Goal: Task Accomplishment & Management: Use online tool/utility

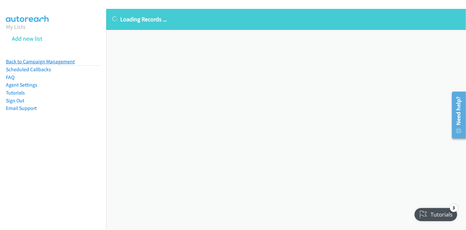
click at [59, 58] on link "Back to Campaign Management" at bounding box center [40, 61] width 69 height 6
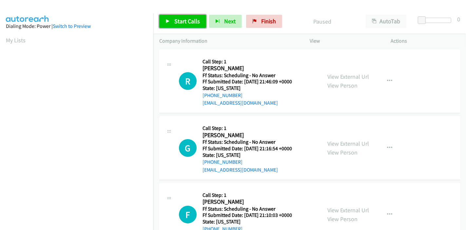
click at [181, 24] on span "Start Calls" at bounding box center [187, 21] width 26 height 8
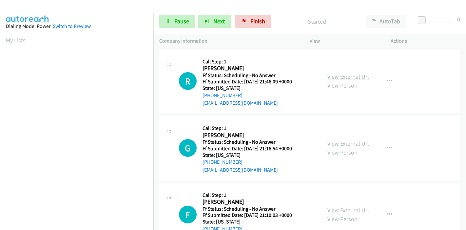
click at [345, 76] on link "View External Url" at bounding box center [348, 77] width 42 height 8
click at [344, 142] on link "View External Url" at bounding box center [348, 144] width 42 height 8
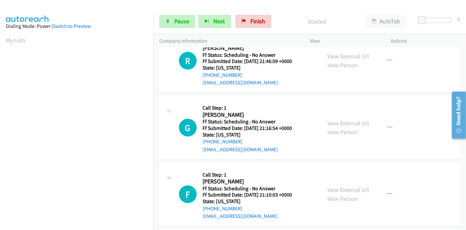
scroll to position [36, 0]
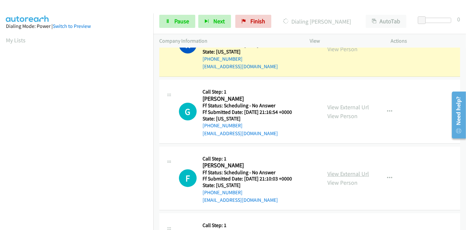
click at [341, 173] on link "View External Url" at bounding box center [348, 174] width 42 height 8
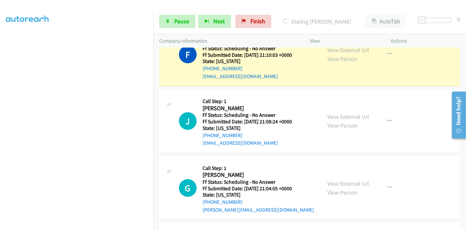
scroll to position [189, 0]
click at [348, 118] on link "View External Url" at bounding box center [348, 116] width 42 height 8
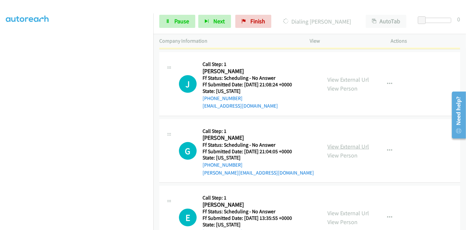
click at [344, 144] on link "View External Url" at bounding box center [348, 146] width 42 height 8
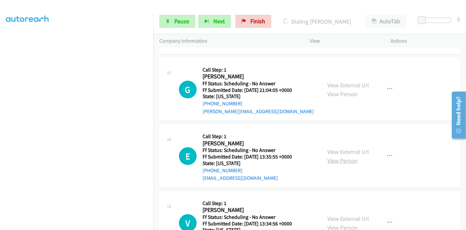
scroll to position [298, 0]
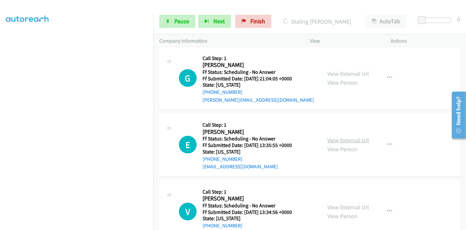
click at [336, 141] on link "View External Url" at bounding box center [348, 140] width 42 height 8
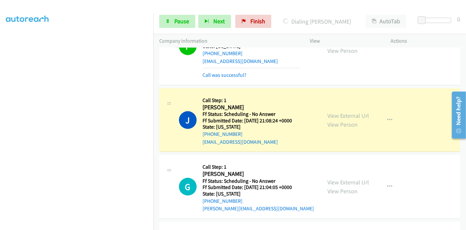
scroll to position [225, 0]
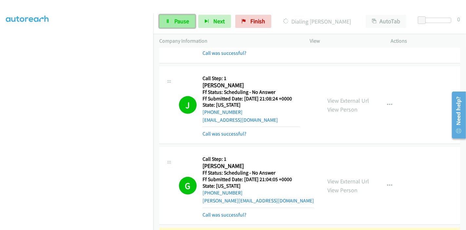
click at [180, 19] on span "Pause" at bounding box center [181, 21] width 15 height 8
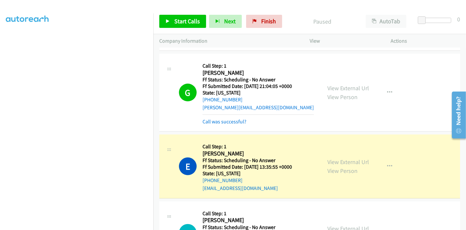
scroll to position [334, 0]
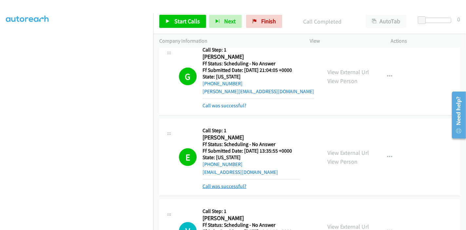
click at [219, 185] on link "Call was successful?" at bounding box center [224, 186] width 44 height 6
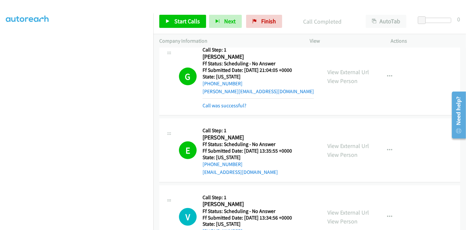
scroll to position [370, 0]
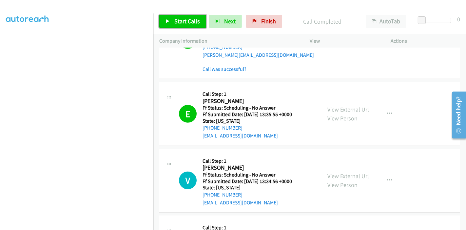
click at [185, 24] on span "Start Calls" at bounding box center [187, 21] width 26 height 8
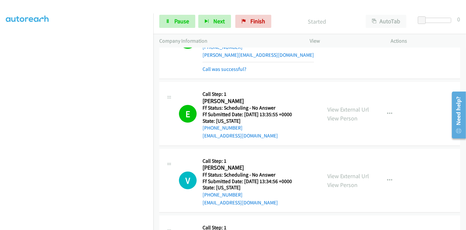
scroll to position [407, 0]
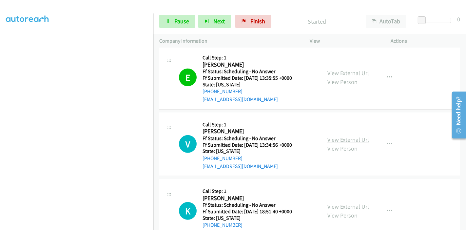
click at [339, 138] on link "View External Url" at bounding box center [348, 140] width 42 height 8
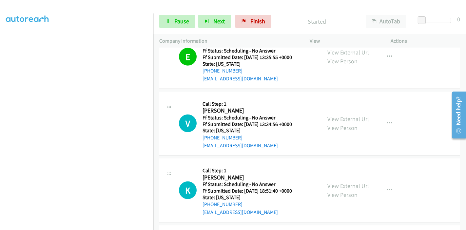
scroll to position [443, 0]
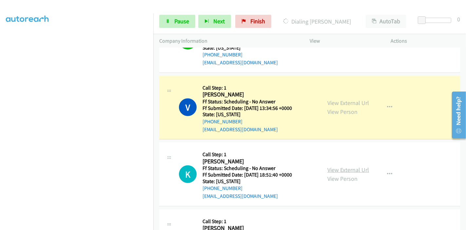
click at [332, 168] on link "View External Url" at bounding box center [348, 170] width 42 height 8
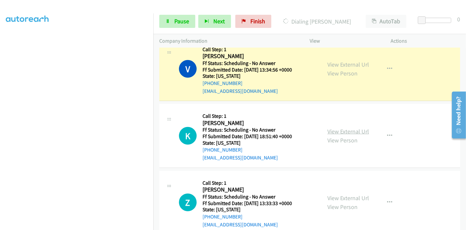
scroll to position [516, 0]
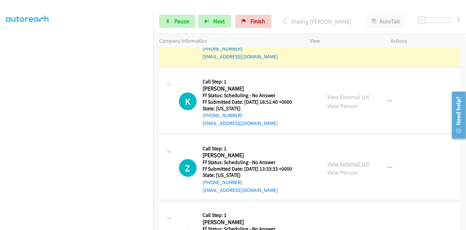
click at [337, 162] on link "View External Url" at bounding box center [348, 163] width 42 height 8
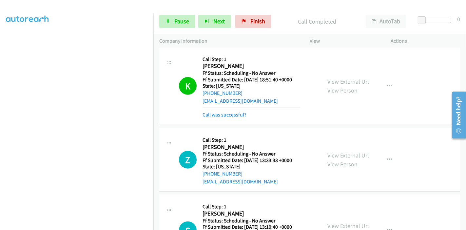
scroll to position [589, 0]
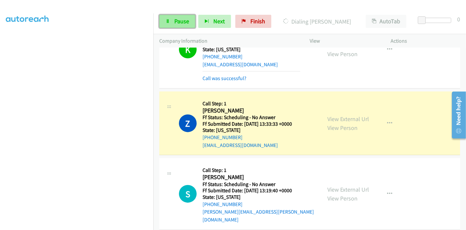
click at [173, 21] on link "Pause" at bounding box center [177, 21] width 36 height 13
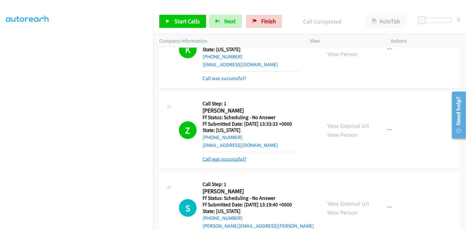
click at [223, 158] on link "Call was successful?" at bounding box center [224, 159] width 44 height 6
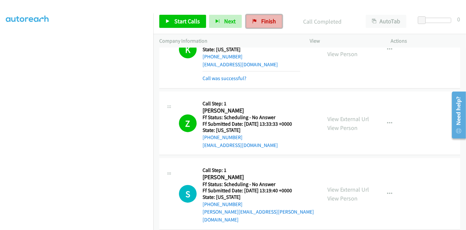
click at [268, 22] on span "Finish" at bounding box center [268, 21] width 15 height 8
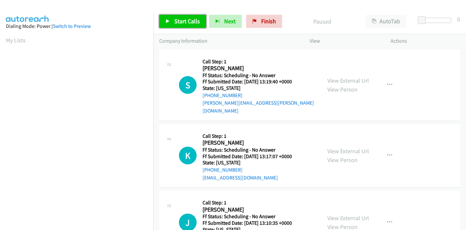
click at [188, 22] on span "Start Calls" at bounding box center [187, 21] width 26 height 8
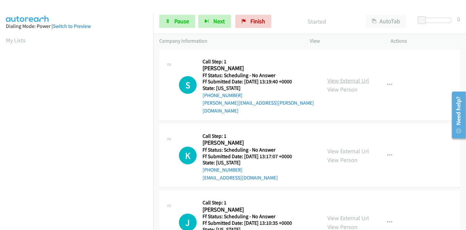
click at [353, 78] on link "View External Url" at bounding box center [348, 81] width 42 height 8
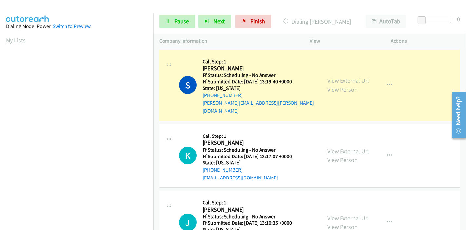
click at [349, 147] on link "View External Url" at bounding box center [348, 151] width 42 height 8
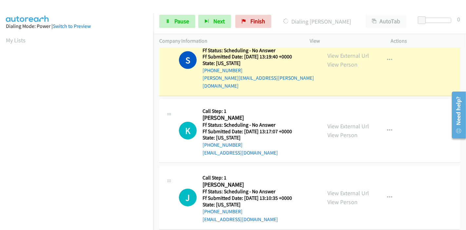
scroll to position [36, 0]
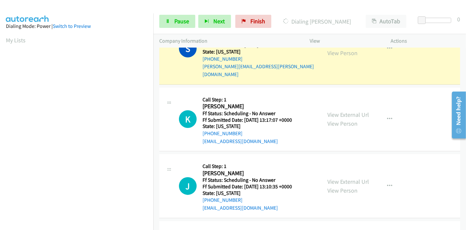
click at [338, 177] on div "View External Url View Person" at bounding box center [348, 186] width 42 height 18
click at [335, 177] on link "View External Url" at bounding box center [348, 181] width 42 height 8
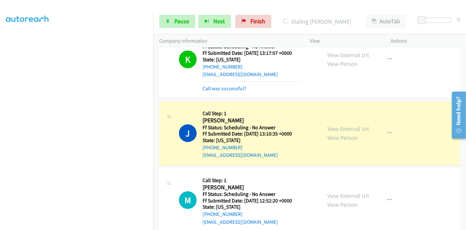
scroll to position [189, 0]
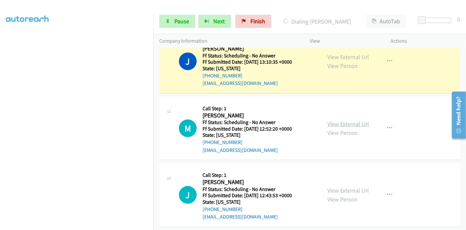
click at [346, 120] on link "View External Url" at bounding box center [348, 124] width 42 height 8
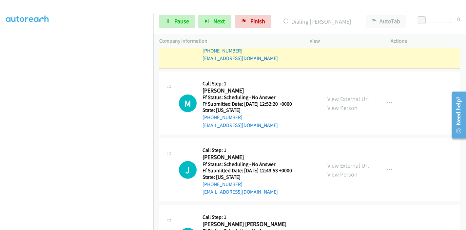
scroll to position [225, 0]
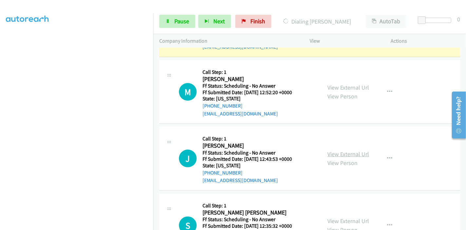
click at [337, 150] on link "View External Url" at bounding box center [348, 154] width 42 height 8
click at [343, 217] on link "View External Url" at bounding box center [348, 221] width 42 height 8
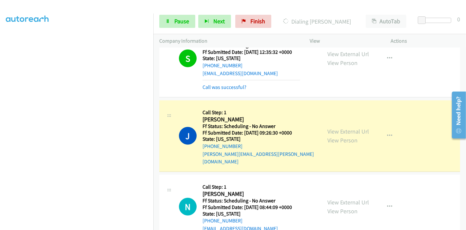
scroll to position [480, 0]
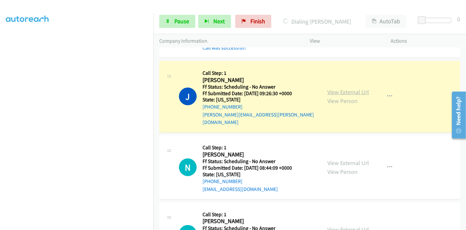
click at [346, 88] on link "View External Url" at bounding box center [348, 92] width 42 height 8
click at [342, 159] on link "View External Url" at bounding box center [348, 163] width 42 height 8
click at [176, 20] on span "Pause" at bounding box center [181, 21] width 15 height 8
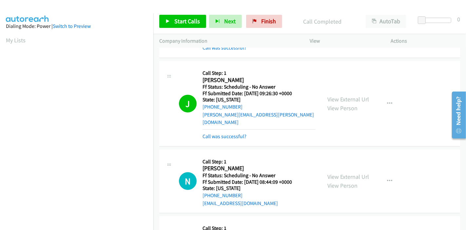
scroll to position [138, 0]
click at [255, 20] on link "Finish" at bounding box center [264, 21] width 36 height 13
